Goal: Task Accomplishment & Management: Use online tool/utility

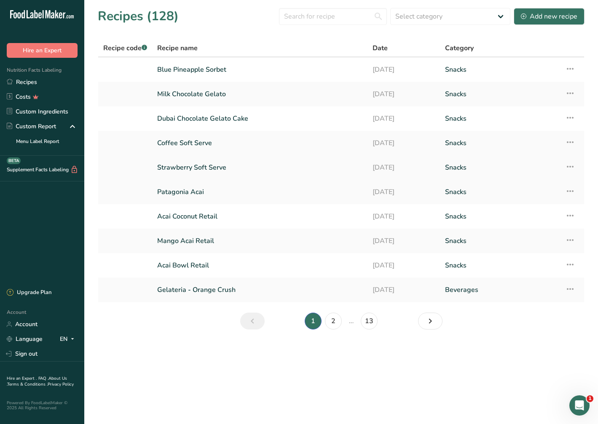
click at [198, 167] on link "Strawberry Soft Serve" at bounding box center [259, 167] width 205 height 18
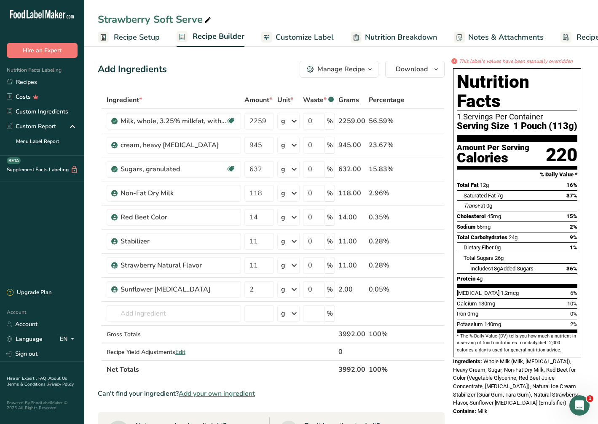
click at [316, 40] on span "Customize Label" at bounding box center [305, 37] width 58 height 11
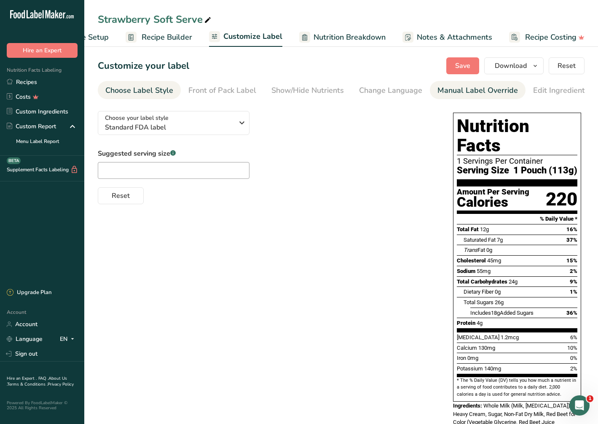
click at [459, 89] on div "Manual Label Override" at bounding box center [477, 90] width 81 height 11
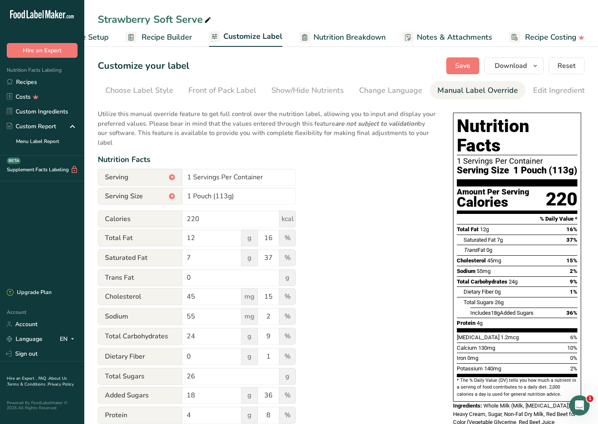
scroll to position [0, 126]
click at [442, 93] on div "Edit Ingredients/Allergens List" at bounding box center [461, 90] width 107 height 11
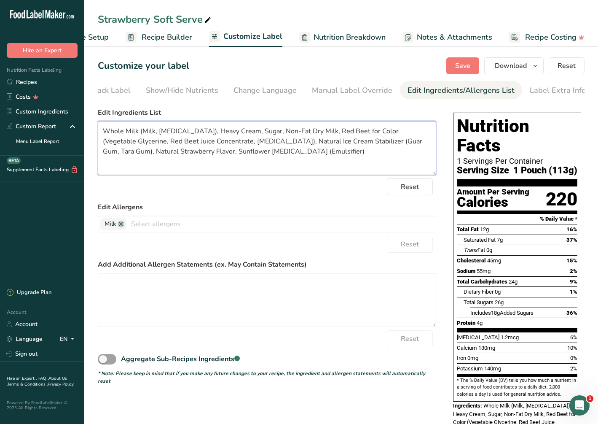
drag, startPoint x: 377, startPoint y: 131, endPoint x: 253, endPoint y: 139, distance: 124.2
click at [253, 139] on textarea "Whole Milk (Milk, [MEDICAL_DATA]), Heavy Cream, Sugar, Non-Fat Dry Milk, Red Be…" at bounding box center [267, 148] width 338 height 54
type textarea "Whole Milk (Milk, [MEDICAL_DATA]), Heavy Cream, Sugar, Non-Fat Dry Milk, Red Be…"
click at [455, 65] on button "Save" at bounding box center [462, 65] width 33 height 17
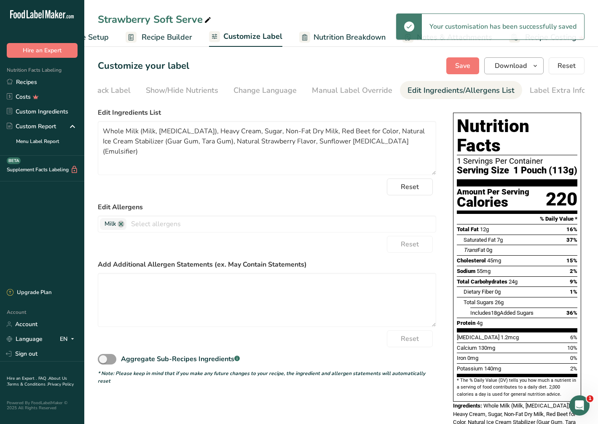
click at [510, 70] on span "Download" at bounding box center [511, 66] width 32 height 10
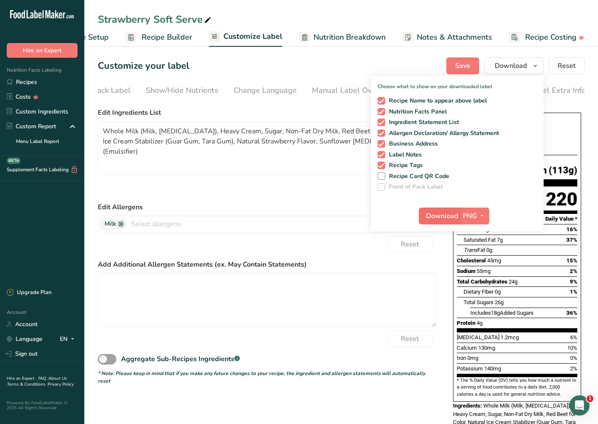
click at [442, 215] on span "Download" at bounding box center [442, 216] width 32 height 10
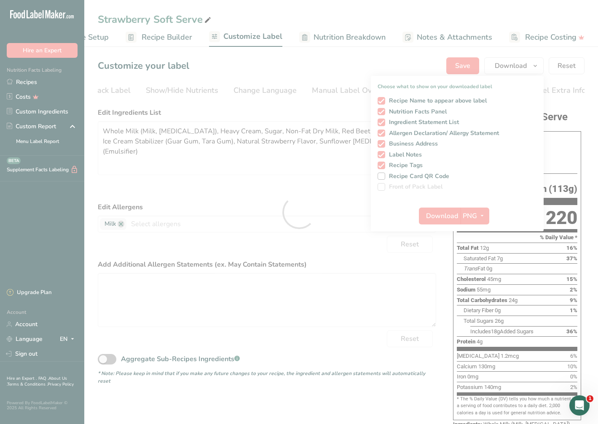
scroll to position [0, 0]
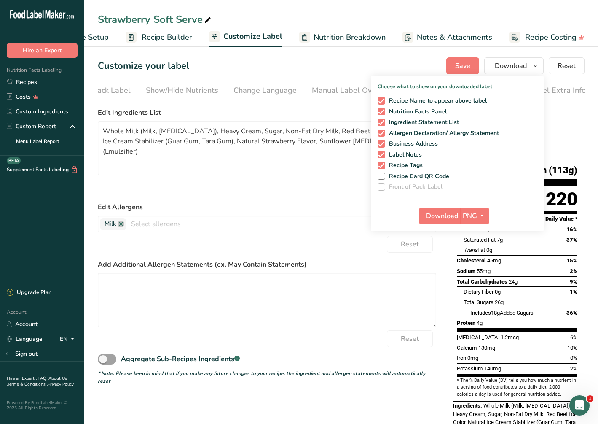
click at [398, 69] on div "Customize your label Save Download Choose what to show on your downloaded label…" at bounding box center [341, 65] width 487 height 17
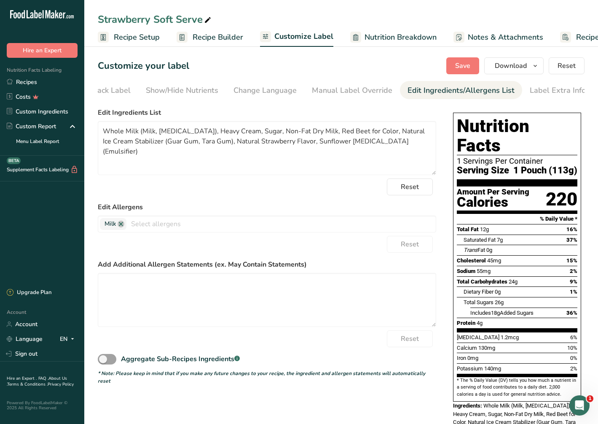
click at [123, 36] on span "Recipe Setup" at bounding box center [137, 37] width 46 height 11
select select "5"
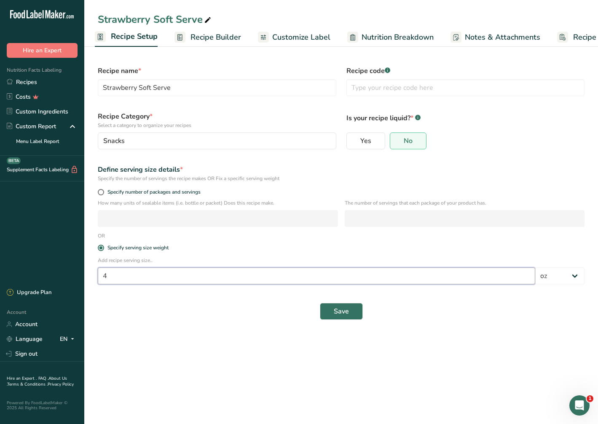
drag, startPoint x: 115, startPoint y: 277, endPoint x: 81, endPoint y: 274, distance: 33.9
click at [81, 274] on div ".a-20{fill:#fff;} Hire an Expert Nutrition Facts Labeling Recipes Costs Custom …" at bounding box center [299, 212] width 598 height 424
type input "6"
click at [347, 313] on span "Save" at bounding box center [341, 311] width 15 height 10
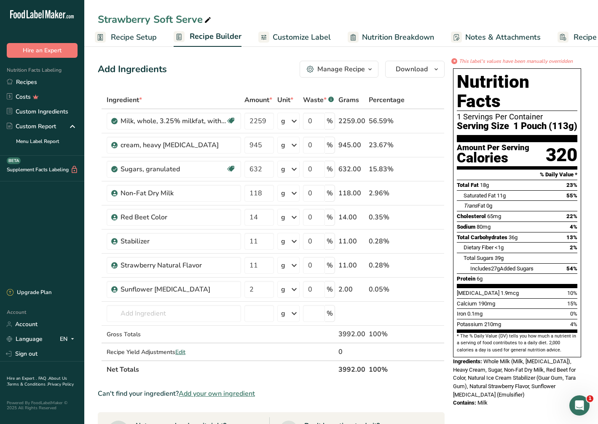
click at [136, 44] on link "Recipe Setup" at bounding box center [126, 37] width 62 height 19
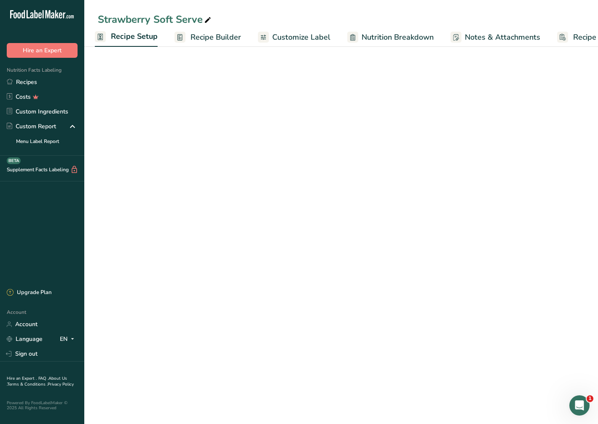
select select "5"
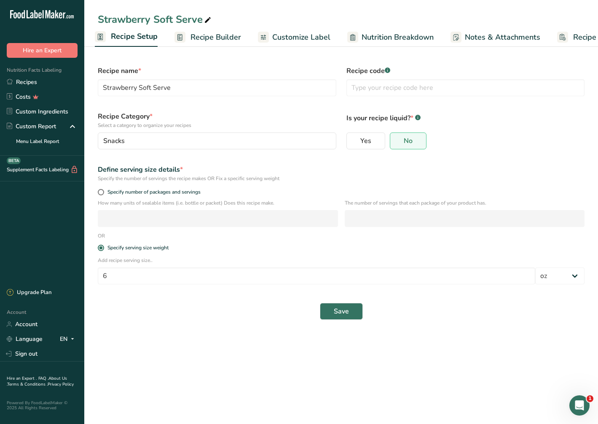
click at [317, 35] on span "Customize Label" at bounding box center [301, 37] width 58 height 11
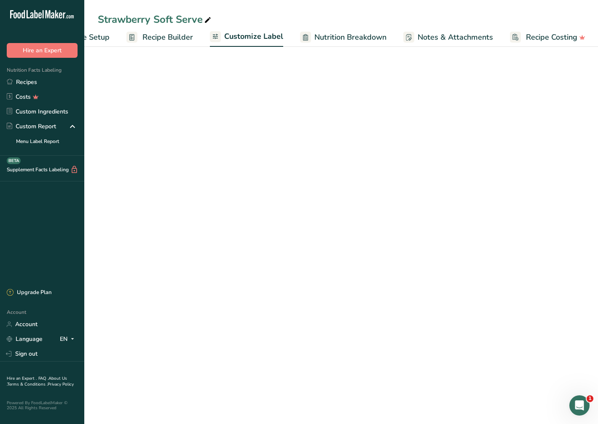
scroll to position [0, 51]
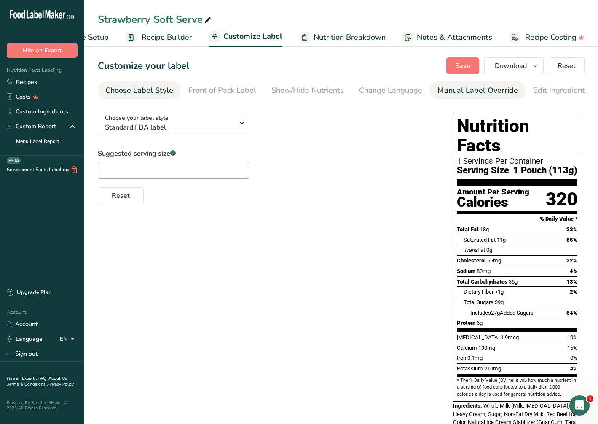
click at [477, 88] on div "Manual Label Override" at bounding box center [477, 90] width 81 height 11
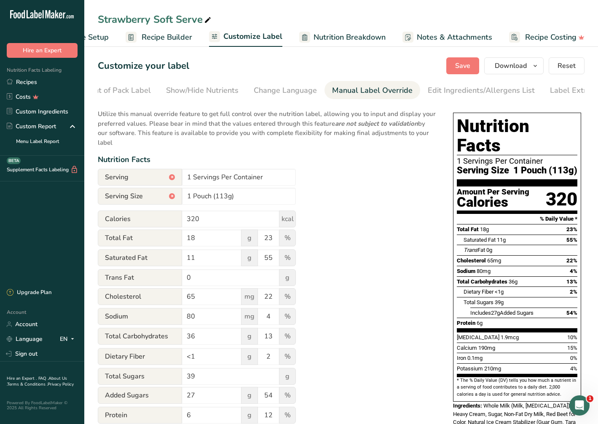
scroll to position [0, 126]
drag, startPoint x: 221, startPoint y: 185, endPoint x: 228, endPoint y: 185, distance: 6.7
click at [228, 188] on input "1 Pouch (113g)" at bounding box center [239, 196] width 114 height 17
type input "1 Pouch (170g)"
click at [362, 184] on div "Utilize this manual override feature to get full control over the nutrition lab…" at bounding box center [267, 315] width 338 height 422
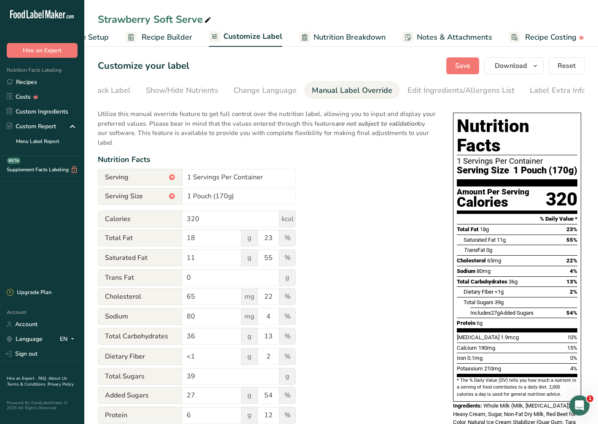
scroll to position [0, 0]
click at [466, 67] on span "Save" at bounding box center [462, 66] width 15 height 10
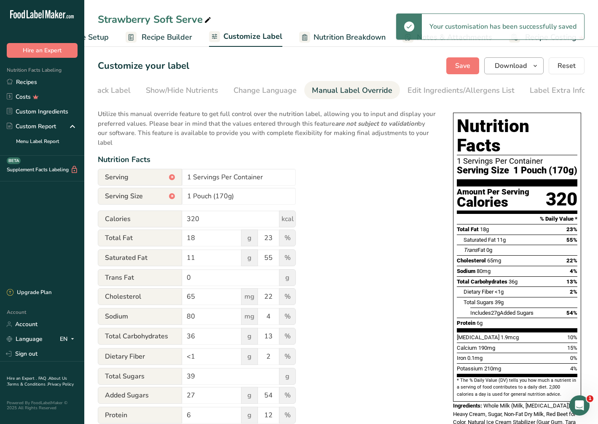
click at [518, 67] on span "Download" at bounding box center [511, 66] width 32 height 10
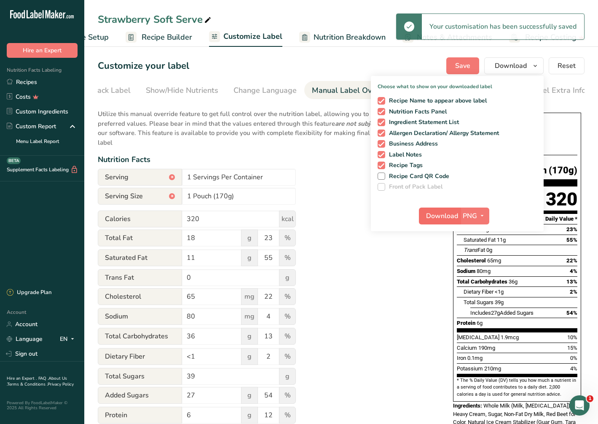
click at [434, 213] on span "Download" at bounding box center [442, 216] width 32 height 10
